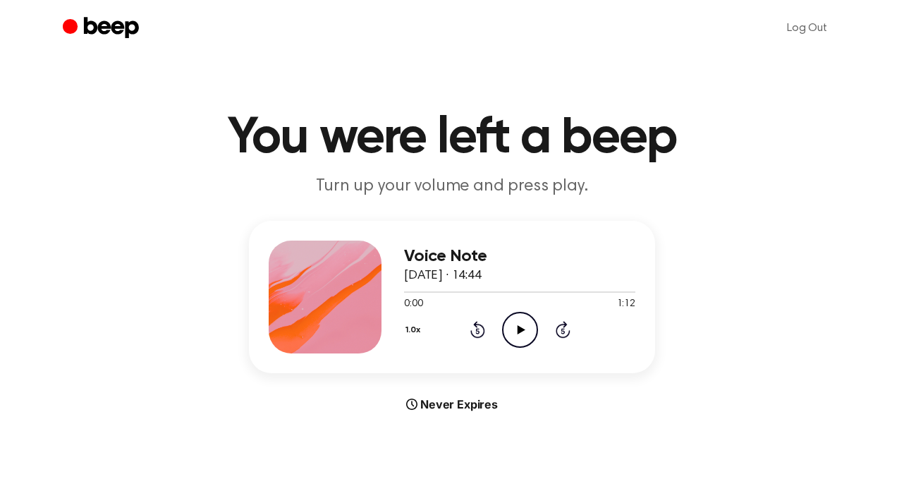
click at [538, 333] on div "1.0x Rewind 5 seconds Play Audio Skip 5 seconds" at bounding box center [519, 330] width 231 height 36
click at [517, 328] on icon at bounding box center [521, 329] width 8 height 9
click at [528, 329] on icon "Play Audio" at bounding box center [520, 330] width 36 height 36
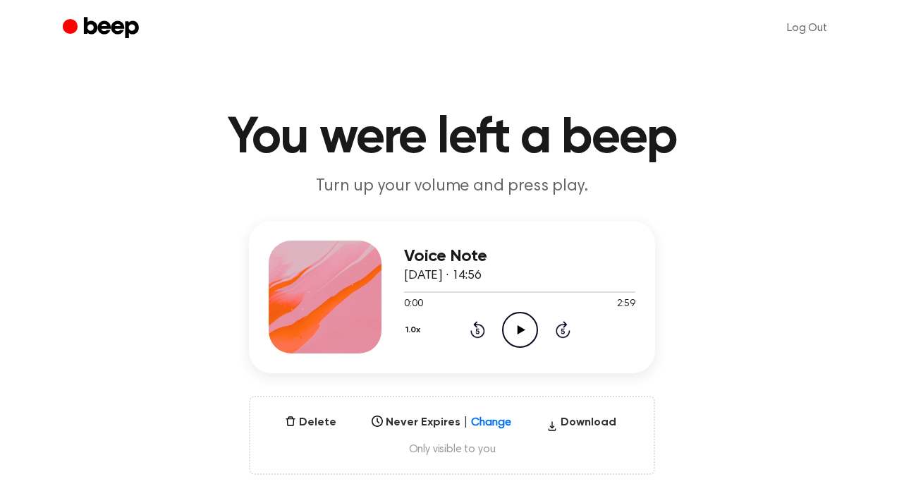
click at [517, 331] on icon "Play Audio" at bounding box center [520, 330] width 36 height 36
drag, startPoint x: 405, startPoint y: 291, endPoint x: 629, endPoint y: 297, distance: 224.9
click at [629, 297] on div "0:02 2:59 Your browser does not support the [object Object] element." at bounding box center [519, 298] width 231 height 26
drag, startPoint x: 400, startPoint y: 290, endPoint x: 569, endPoint y: 290, distance: 168.5
click at [569, 290] on div at bounding box center [519, 290] width 231 height 11
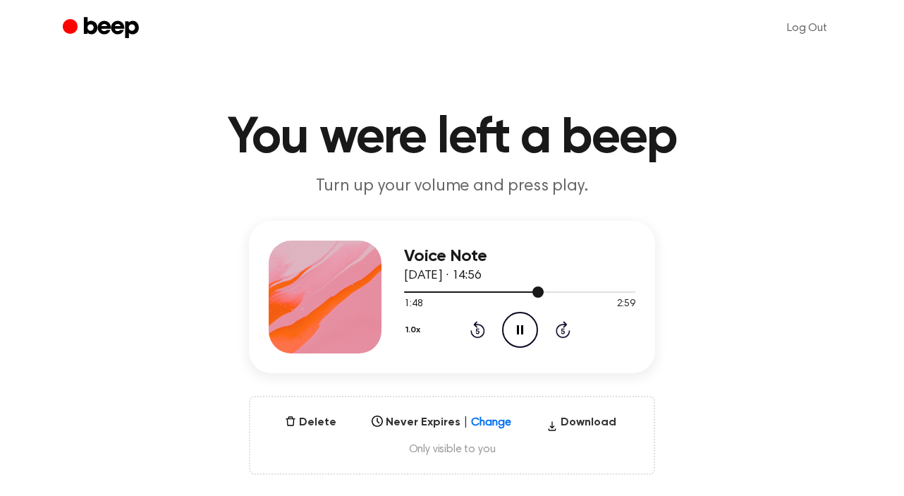
click at [569, 291] on div at bounding box center [519, 291] width 231 height 1
click at [629, 293] on div at bounding box center [519, 290] width 231 height 11
click at [558, 329] on icon "Skip 5 seconds" at bounding box center [563, 329] width 16 height 18
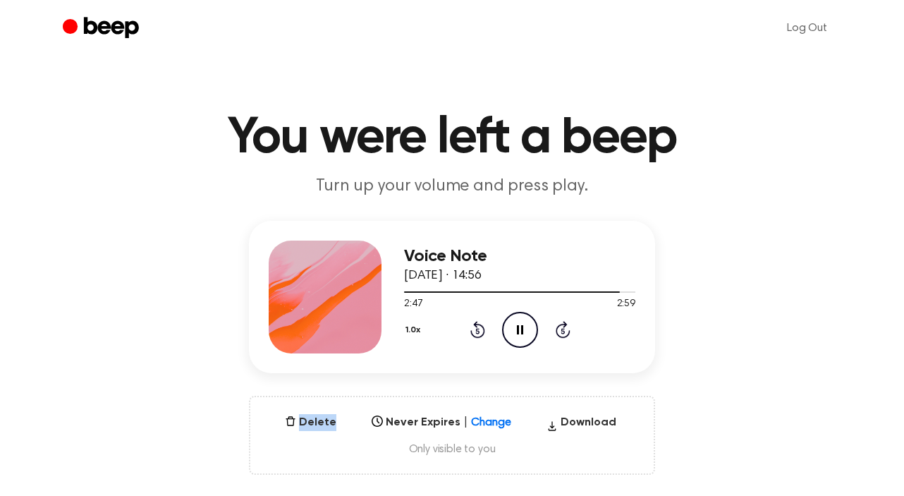
click at [558, 329] on icon "Skip 5 seconds" at bounding box center [563, 329] width 16 height 18
